Goal: Information Seeking & Learning: Learn about a topic

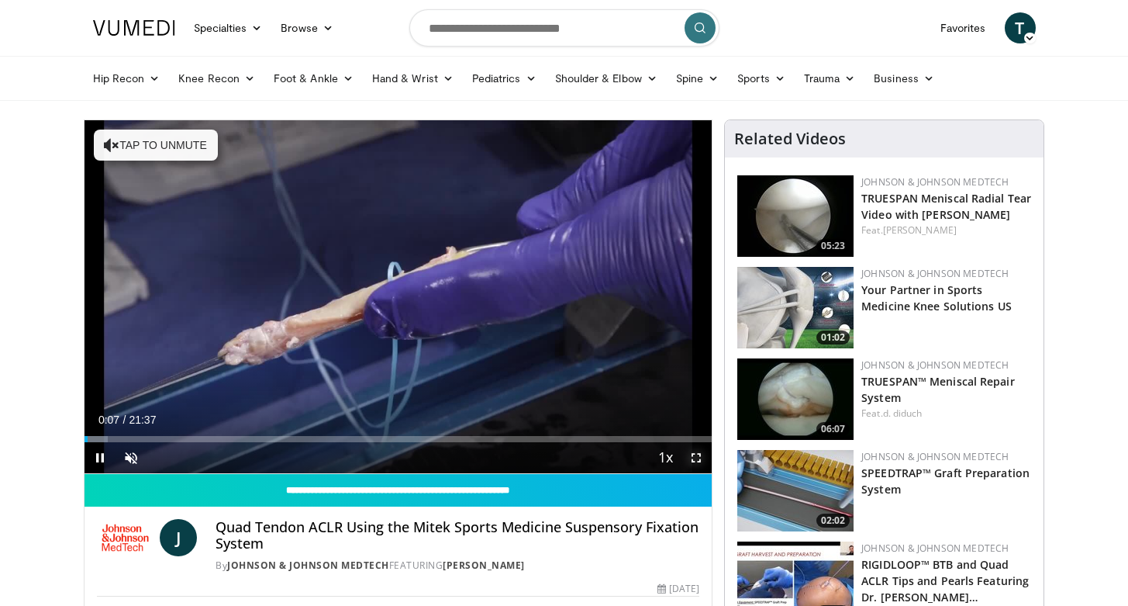
click at [702, 457] on span "Video Player" at bounding box center [696, 457] width 31 height 31
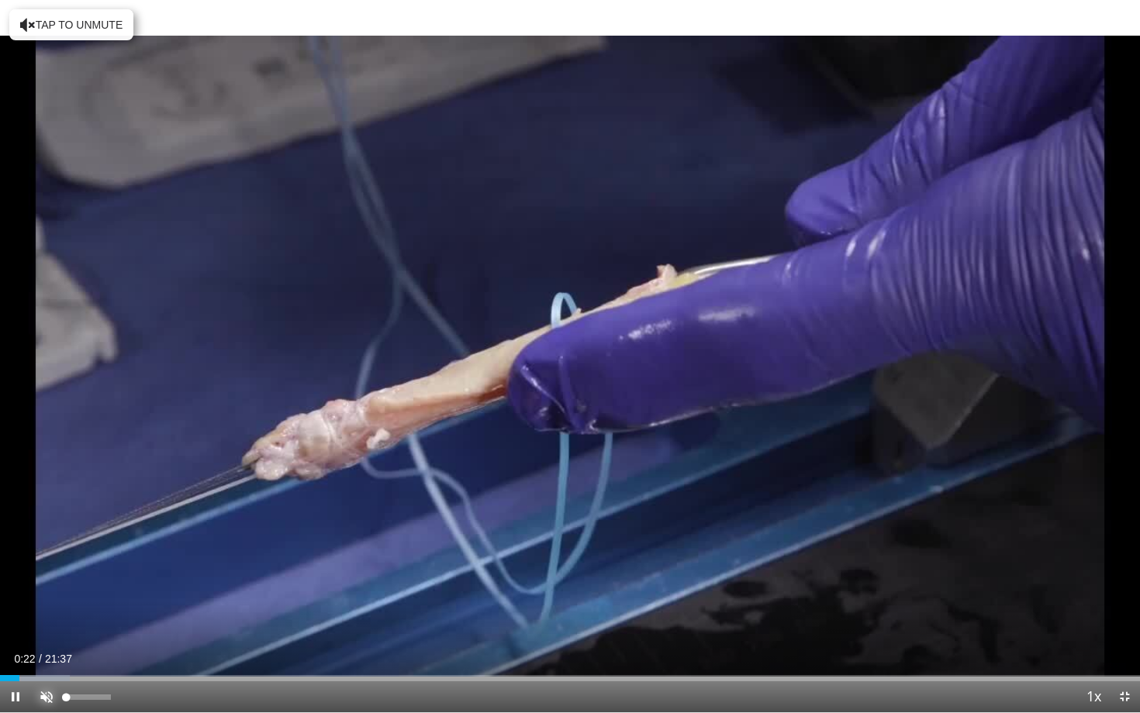
click at [45, 605] on span "Video Player" at bounding box center [46, 696] width 31 height 31
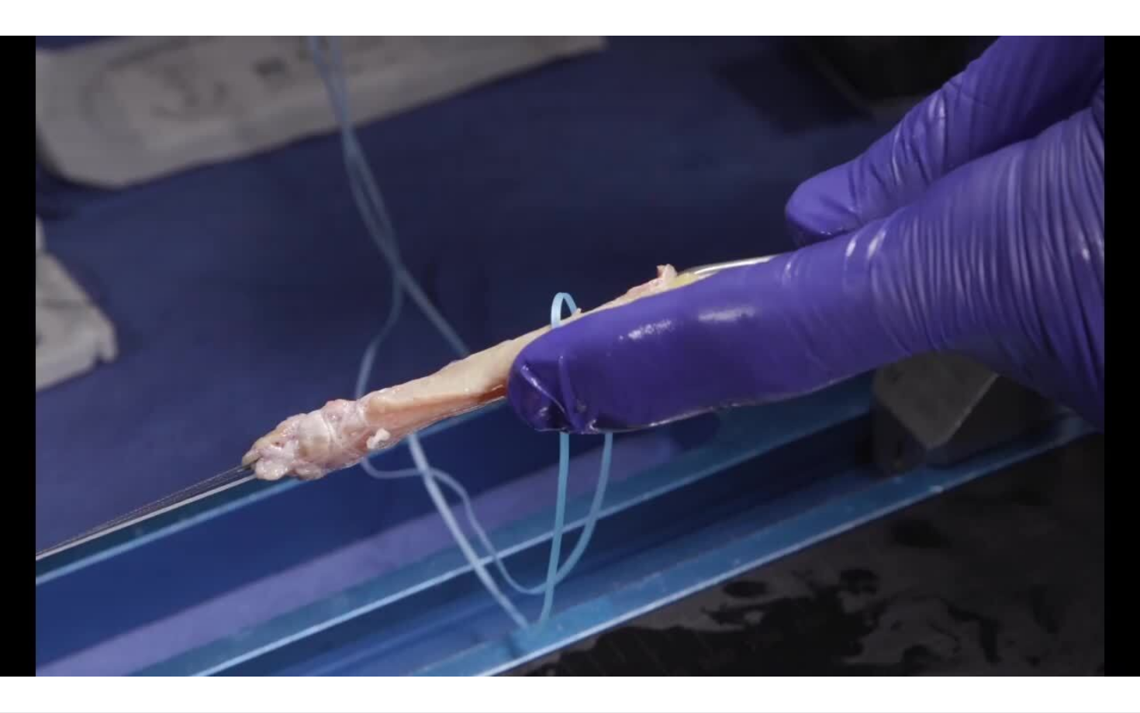
click at [671, 539] on div "10 seconds Tap to unmute" at bounding box center [570, 356] width 1140 height 712
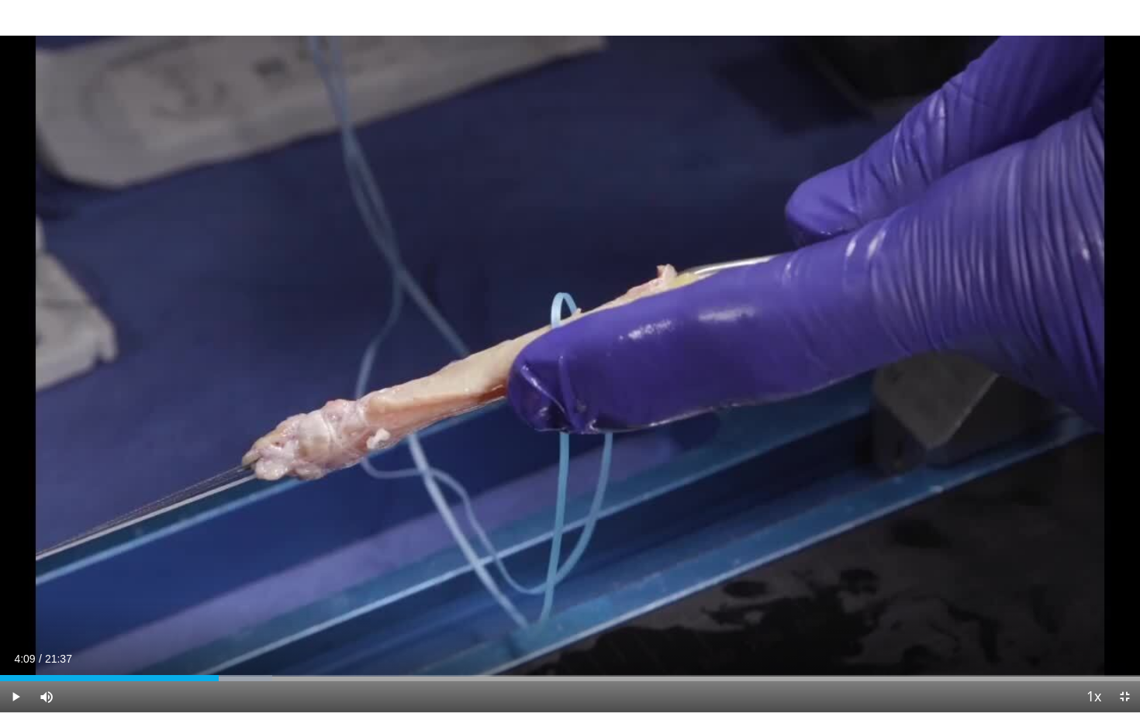
click at [671, 539] on div "10 seconds Tap to unmute" at bounding box center [570, 356] width 1140 height 712
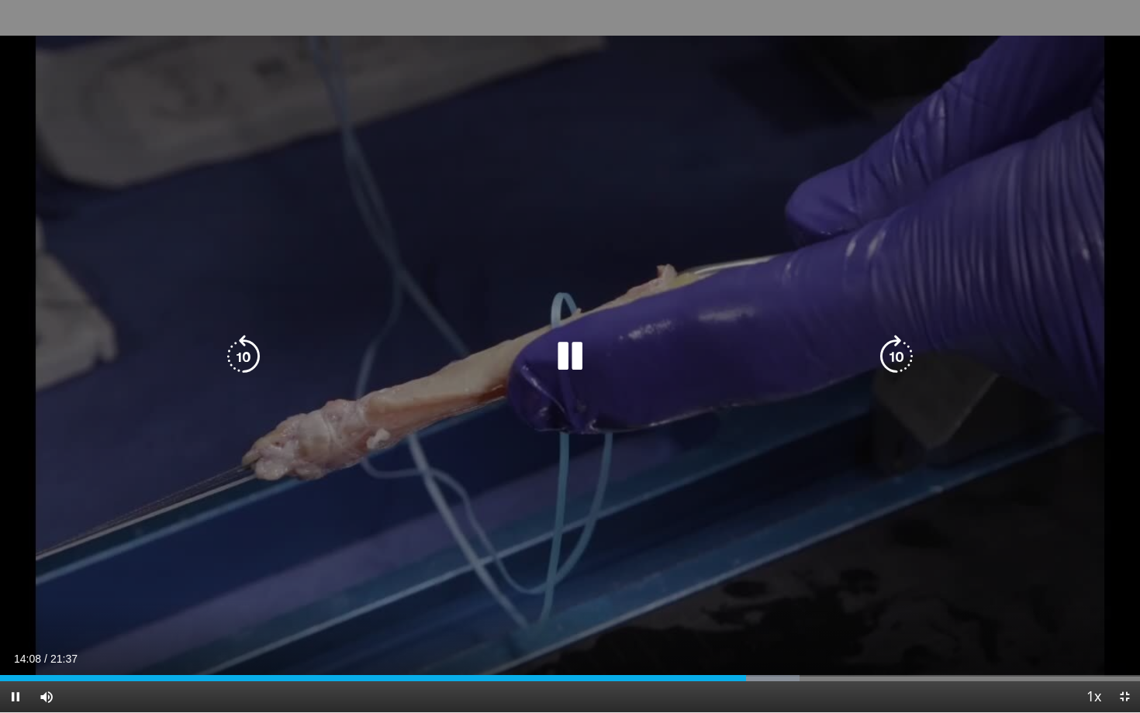
click at [740, 561] on div "10 seconds Tap to unmute" at bounding box center [570, 356] width 1140 height 712
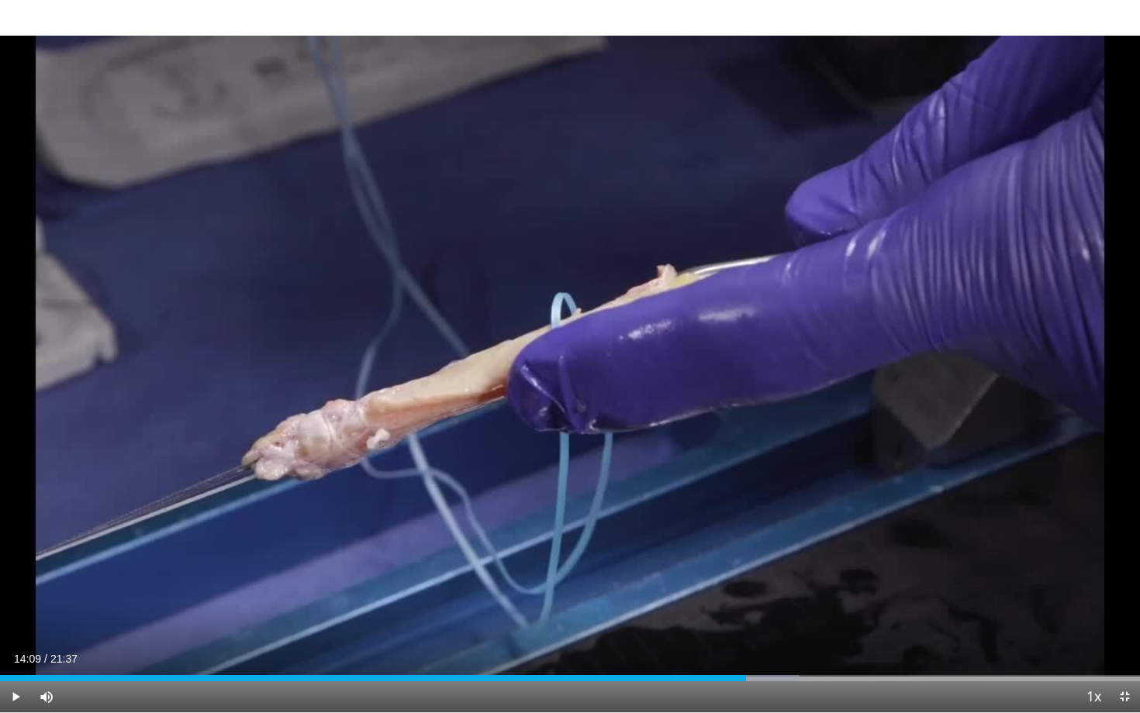
click at [740, 561] on div "10 seconds Tap to unmute" at bounding box center [570, 356] width 1140 height 712
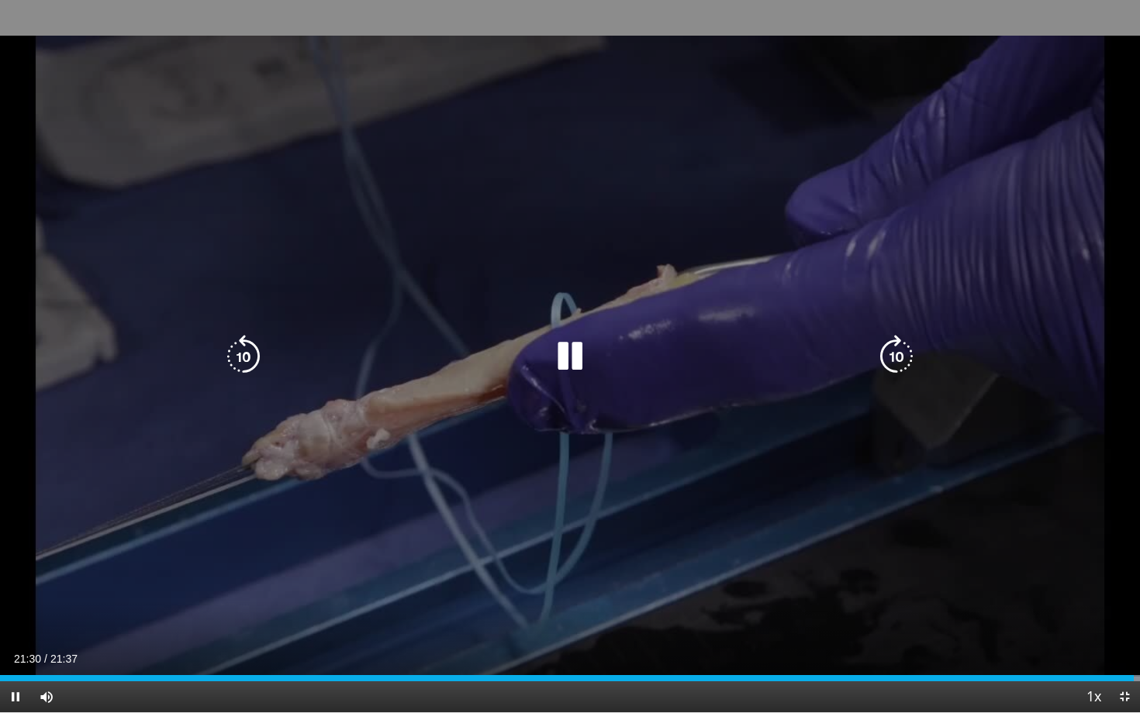
click at [909, 525] on div "10 seconds Tap to unmute" at bounding box center [570, 356] width 1140 height 712
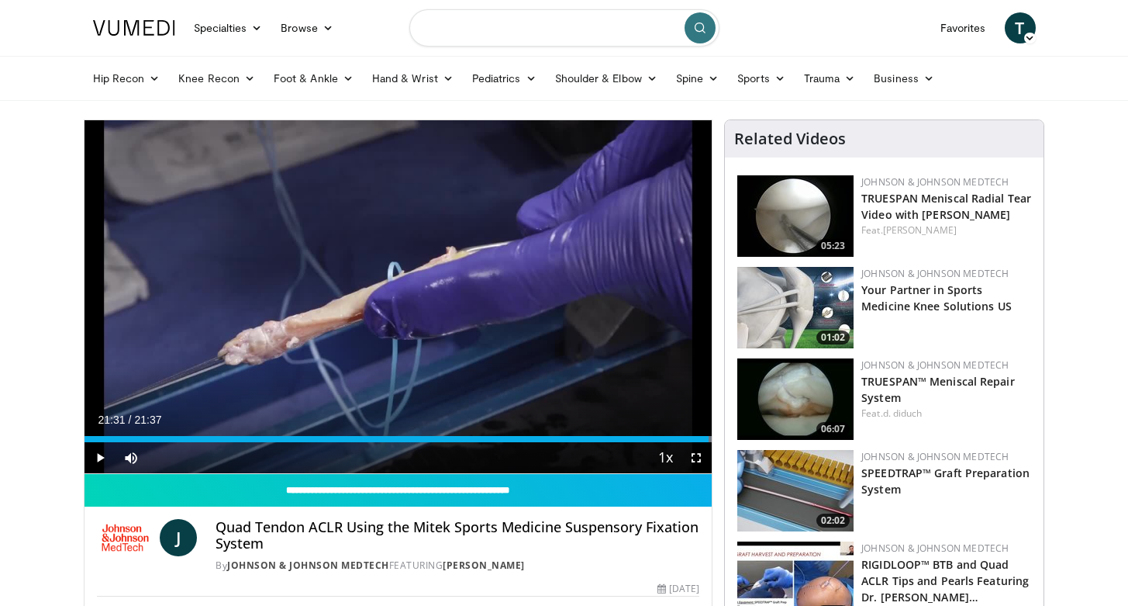
click at [562, 23] on input "Search topics, interventions" at bounding box center [564, 27] width 310 height 37
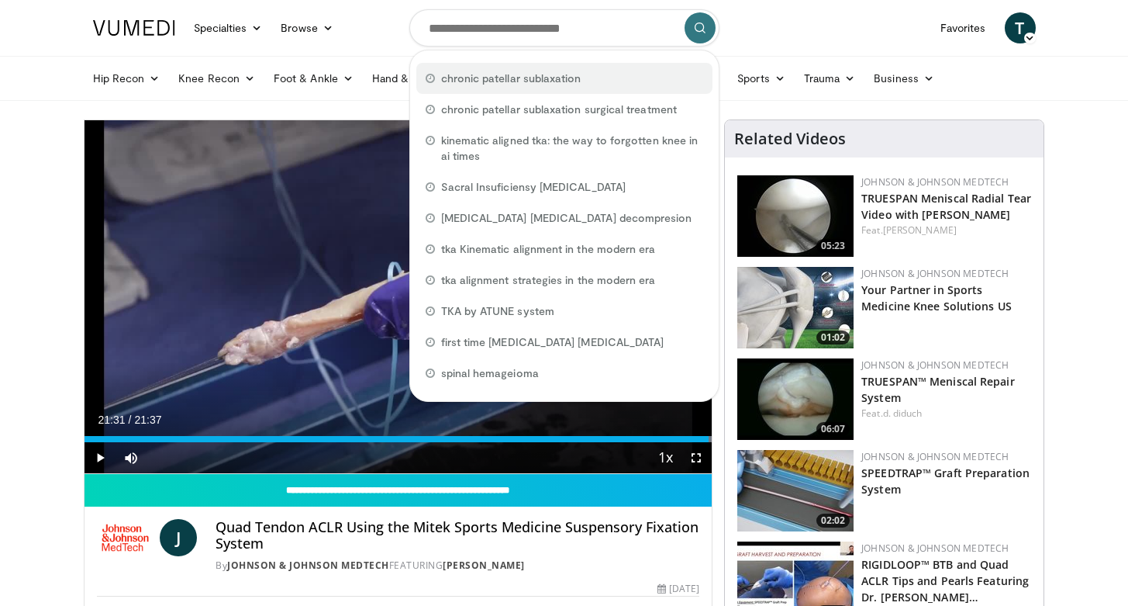
click at [579, 81] on span "chronic patellar sublaxation" at bounding box center [511, 79] width 140 height 16
type input "**********"
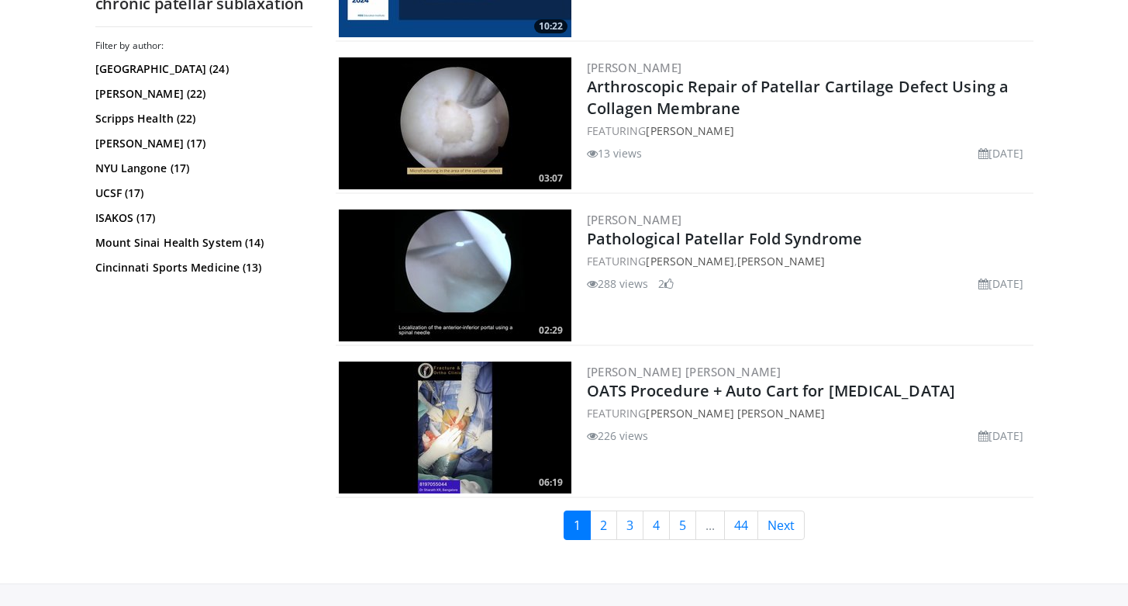
scroll to position [3890, 0]
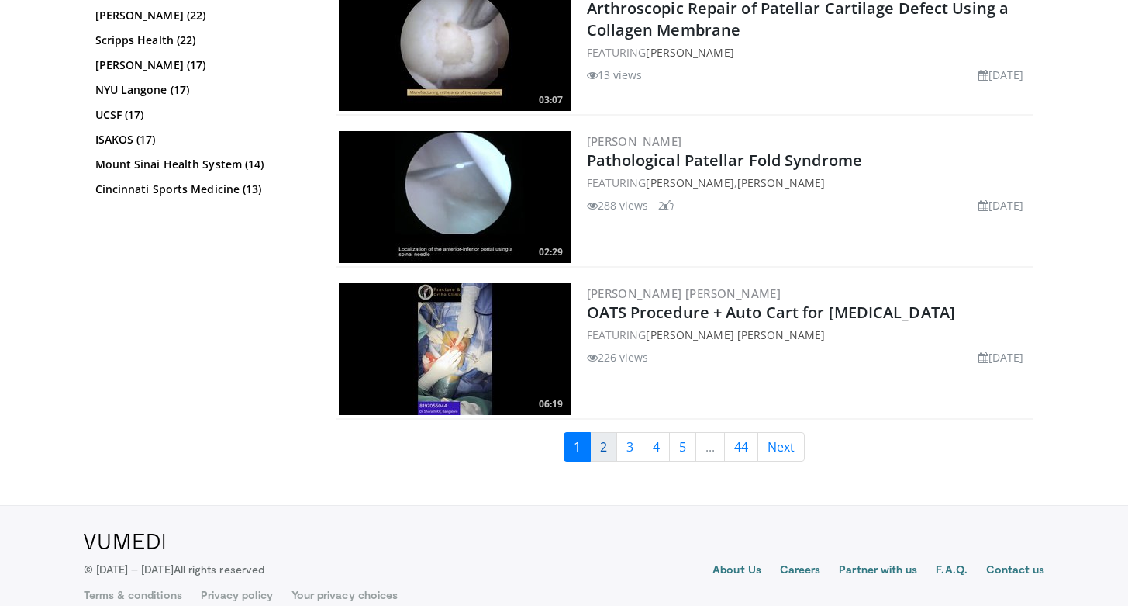
click at [606, 432] on link "2" at bounding box center [603, 446] width 27 height 29
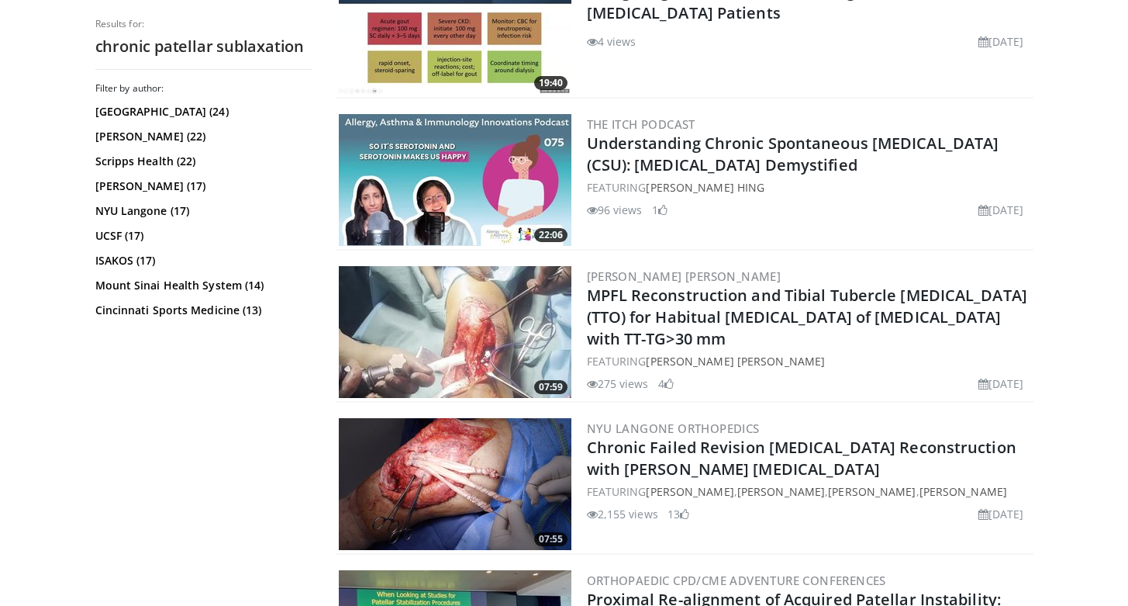
scroll to position [1133, 0]
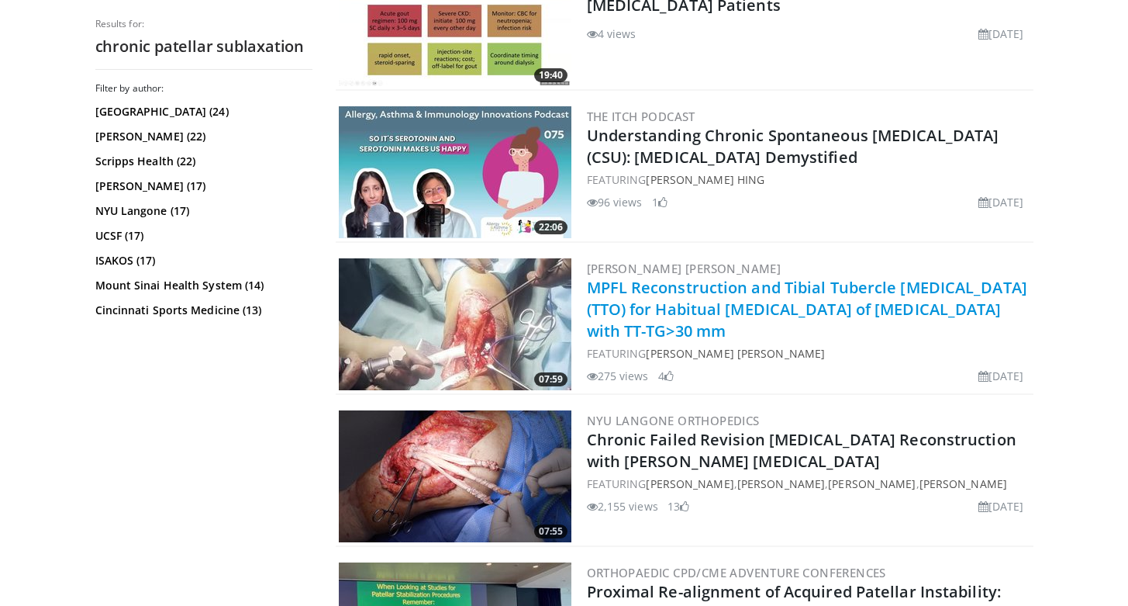
click at [648, 301] on link "MPFL Reconstruction and Tibial Tubercle Osteotomy (TTO) for Habitual Dislocatio…" at bounding box center [807, 309] width 440 height 64
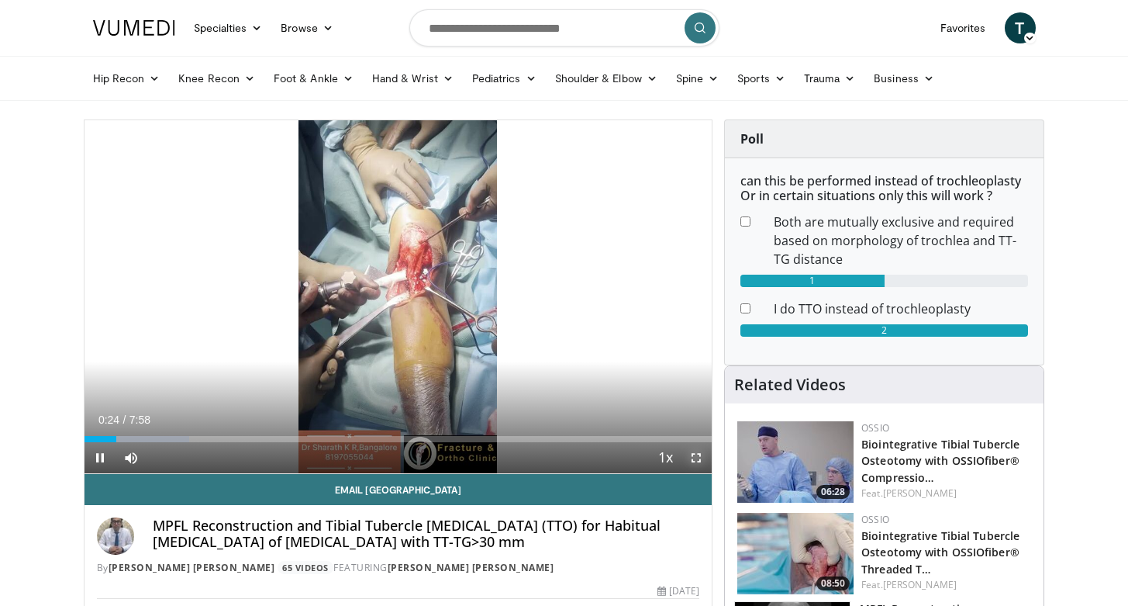
click at [695, 457] on span "Video Player" at bounding box center [696, 457] width 31 height 31
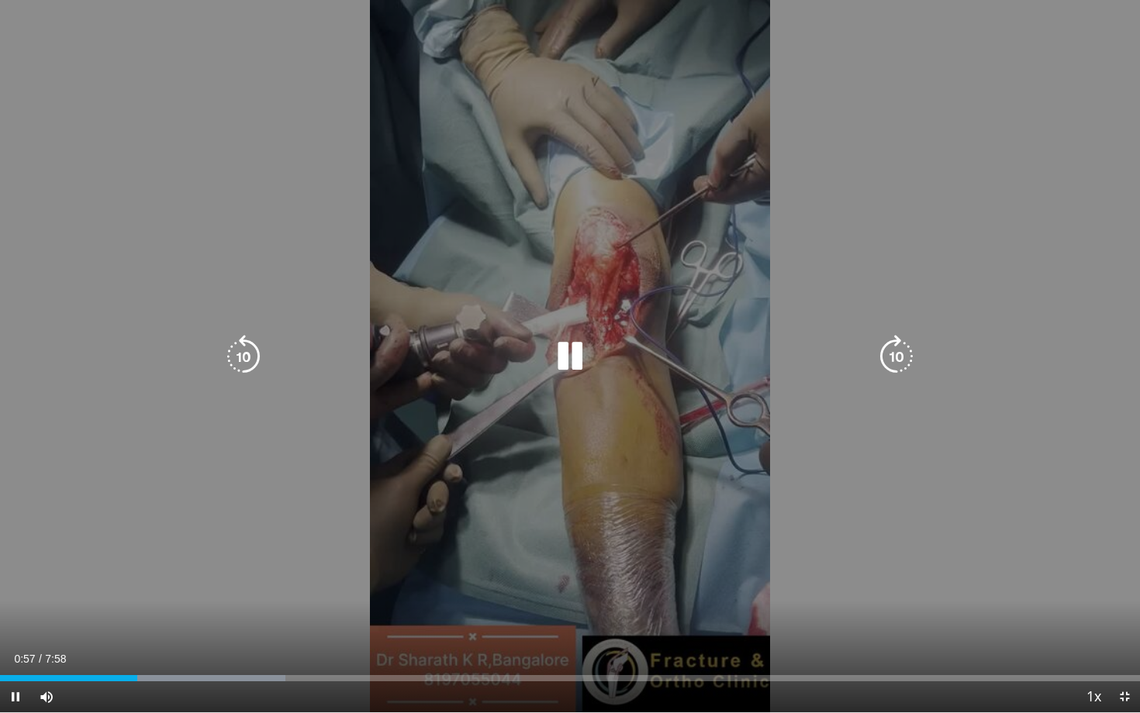
click at [705, 495] on div "10 seconds Tap to unmute" at bounding box center [570, 356] width 1140 height 712
drag, startPoint x: 795, startPoint y: 509, endPoint x: 745, endPoint y: 479, distance: 57.7
click at [784, 507] on div "10 seconds Tap to unmute" at bounding box center [570, 356] width 1140 height 712
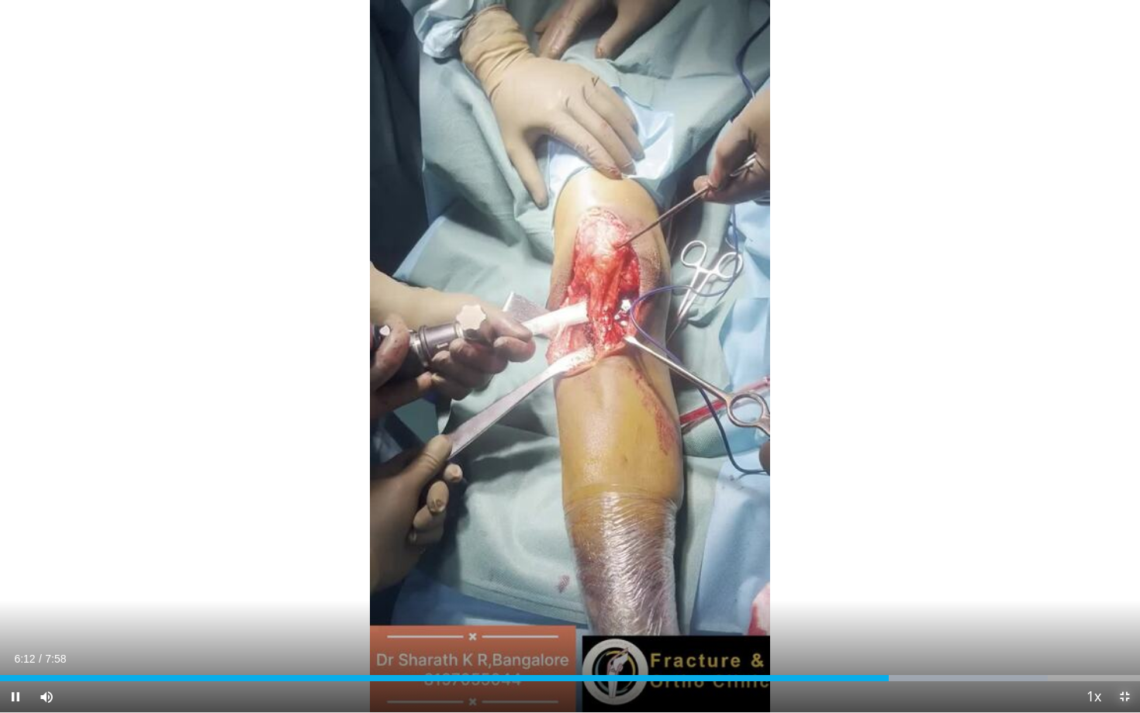
click at [1126, 605] on span "Video Player" at bounding box center [1124, 696] width 31 height 31
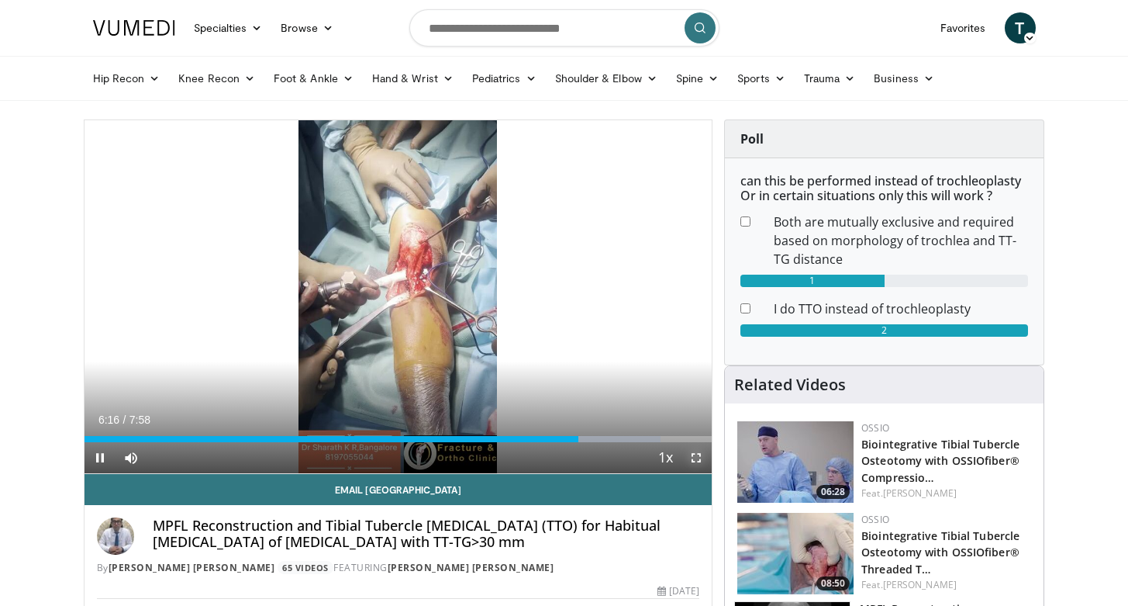
click at [697, 453] on span "Video Player" at bounding box center [696, 457] width 31 height 31
